Goal: Check status: Check status

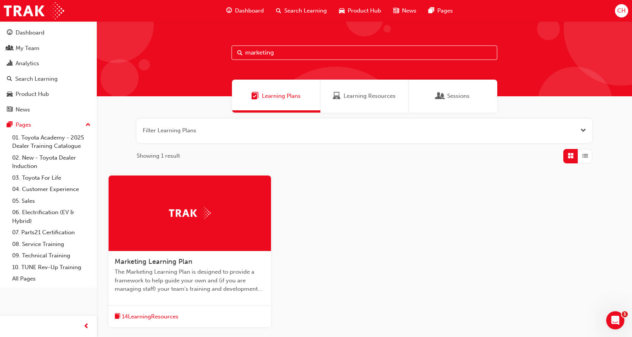
drag, startPoint x: 287, startPoint y: 53, endPoint x: 235, endPoint y: 55, distance: 52.0
click at [235, 55] on input "marketing" at bounding box center [364, 53] width 266 height 14
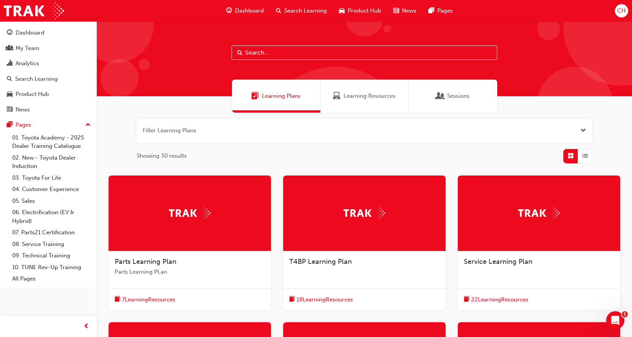
click at [621, 15] on span "CH" at bounding box center [621, 10] width 8 height 9
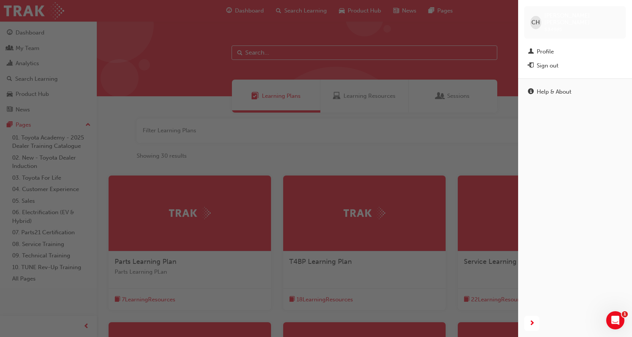
click at [537, 22] on span "CH" at bounding box center [535, 22] width 8 height 9
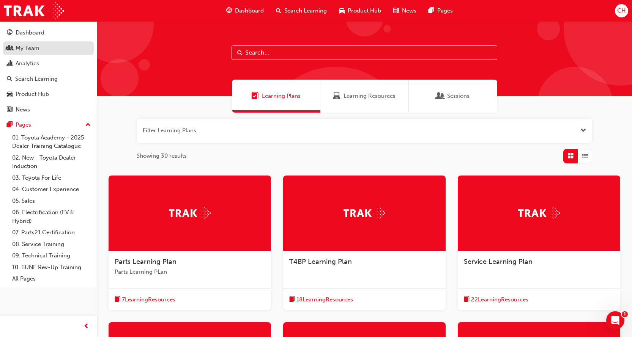
click at [31, 42] on link "My Team" at bounding box center [48, 48] width 91 height 14
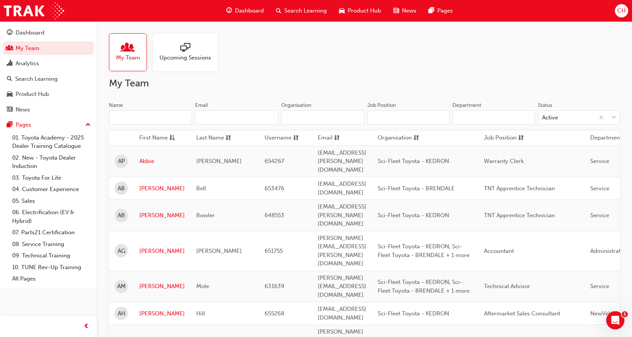
click at [143, 119] on input "Name" at bounding box center [150, 117] width 83 height 14
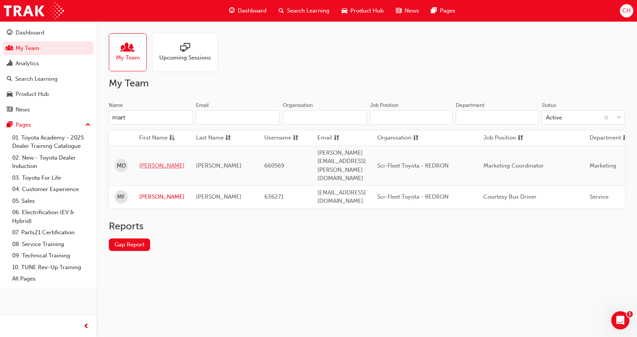
type input "mart"
click at [148, 162] on link "[PERSON_NAME]" at bounding box center [162, 166] width 46 height 9
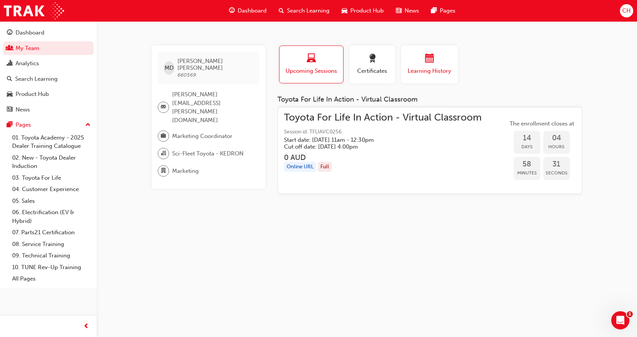
click at [414, 68] on span "Learning History" at bounding box center [430, 71] width 46 height 9
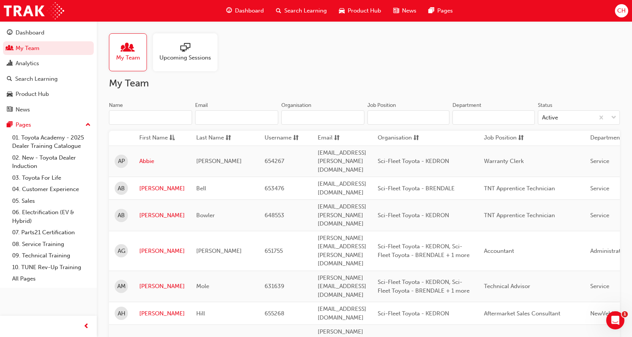
click at [149, 117] on input "Name" at bounding box center [150, 117] width 83 height 14
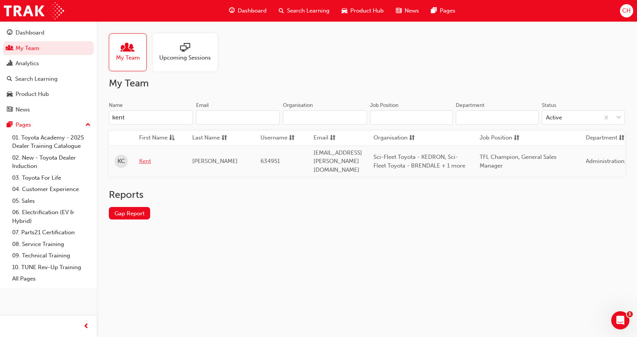
type input "kent"
click at [146, 157] on link "Kent" at bounding box center [160, 161] width 42 height 9
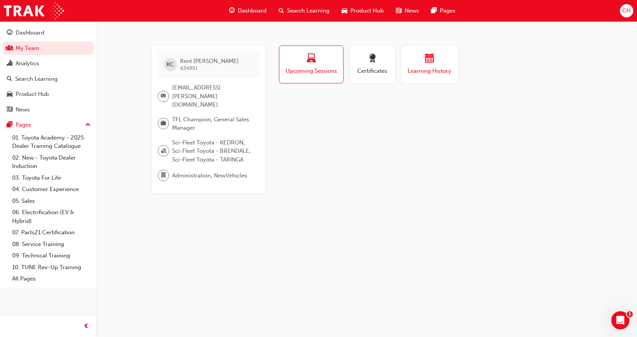
click at [435, 61] on div "button" at bounding box center [430, 60] width 46 height 12
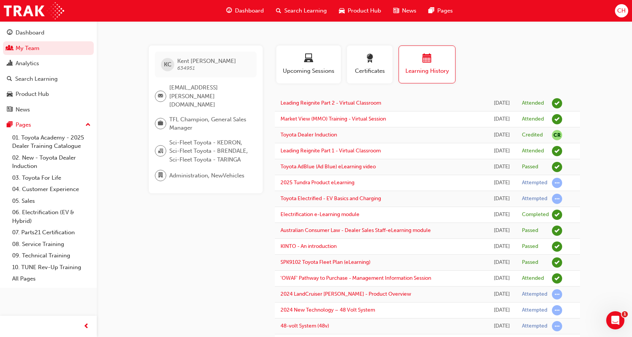
click at [251, 9] on span "Dashboard" at bounding box center [249, 10] width 29 height 9
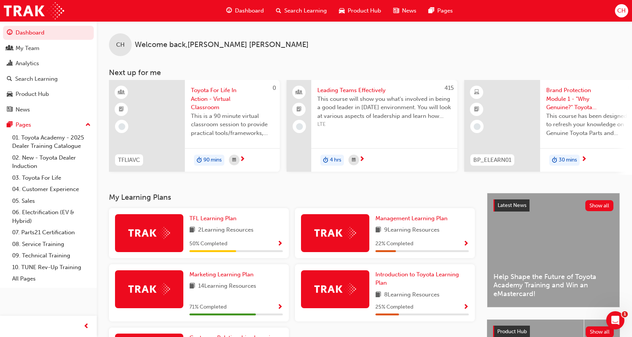
click at [620, 12] on span "CH" at bounding box center [621, 10] width 8 height 9
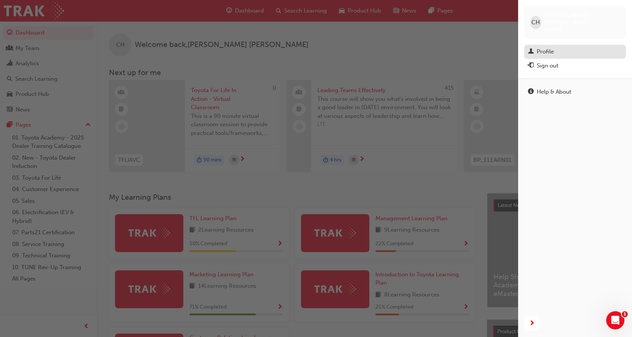
click at [539, 47] on div "Profile" at bounding box center [544, 51] width 17 height 9
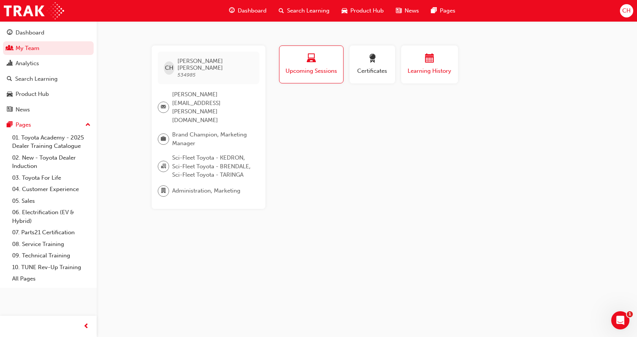
click at [424, 74] on span "Learning History" at bounding box center [430, 71] width 46 height 9
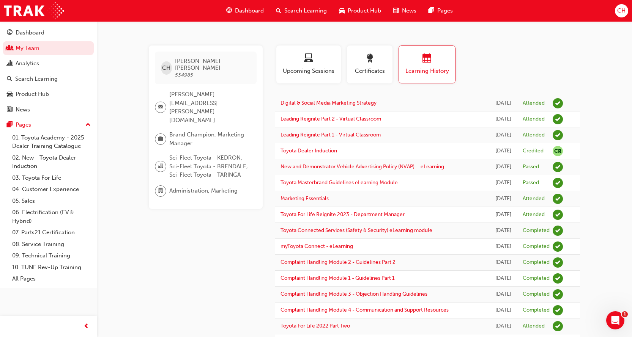
click at [602, 71] on div "CH [PERSON_NAME] 534985 [PERSON_NAME][EMAIL_ADDRESS][PERSON_NAME][DOMAIN_NAME] …" at bounding box center [316, 299] width 632 height 599
click at [575, 68] on div "Profile Upcoming Sessions Certificates Learning History" at bounding box center [427, 68] width 320 height 44
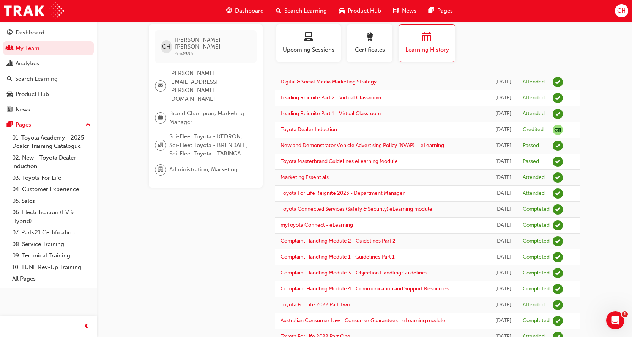
scroll to position [12, 0]
